Goal: Complete application form

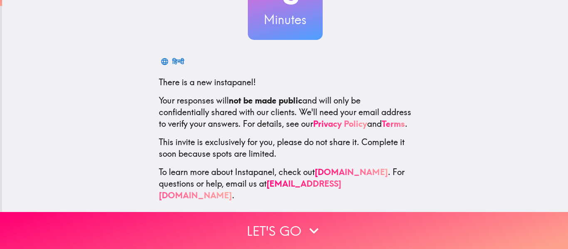
scroll to position [91, 0]
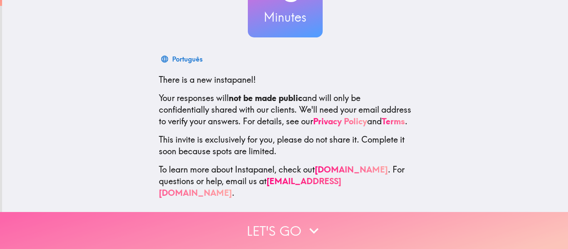
click at [311, 232] on icon "button" at bounding box center [314, 231] width 18 height 18
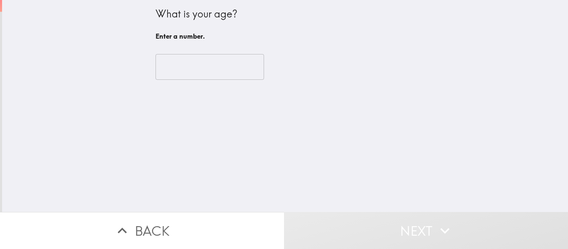
click at [214, 67] on input "number" at bounding box center [210, 67] width 109 height 26
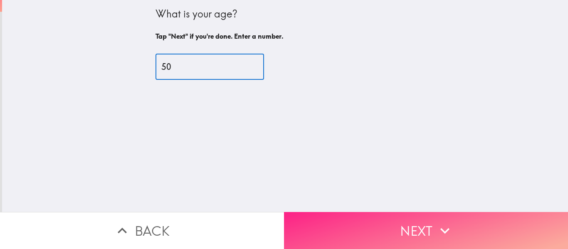
type input "50"
click at [434, 230] on button "Next" at bounding box center [426, 230] width 284 height 37
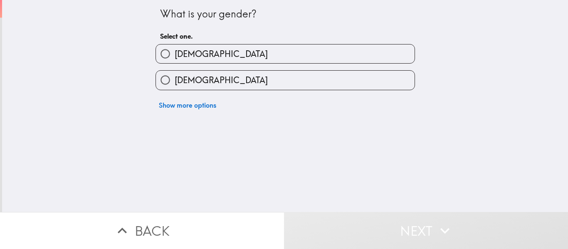
click at [197, 52] on label "[DEMOGRAPHIC_DATA]" at bounding box center [285, 54] width 259 height 19
click at [175, 52] on input "[DEMOGRAPHIC_DATA]" at bounding box center [165, 54] width 19 height 19
radio input "true"
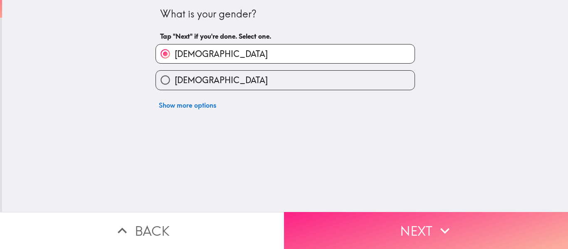
click at [408, 233] on button "Next" at bounding box center [426, 230] width 284 height 37
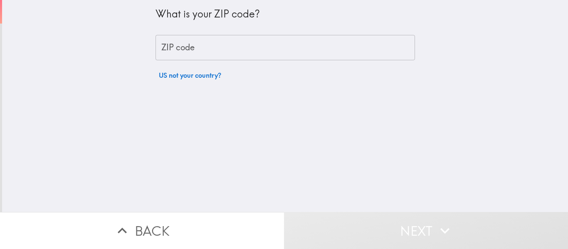
click at [222, 50] on input "ZIP code" at bounding box center [286, 48] width 260 height 26
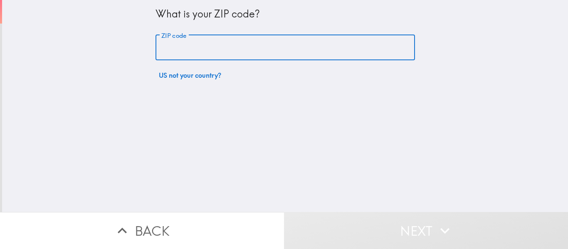
type input "85702"
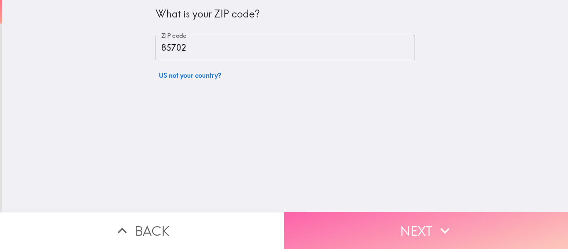
click at [356, 229] on button "Next" at bounding box center [426, 230] width 284 height 37
